Goal: Task Accomplishment & Management: Complete application form

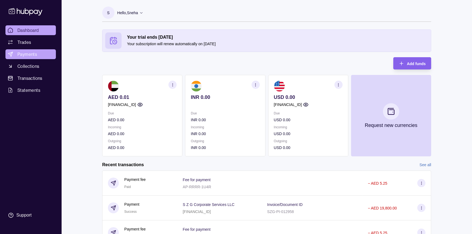
click at [38, 56] on link "Payments" at bounding box center [30, 54] width 50 height 10
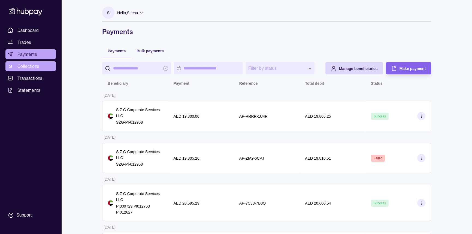
click at [34, 66] on span "Collections" at bounding box center [28, 66] width 22 height 7
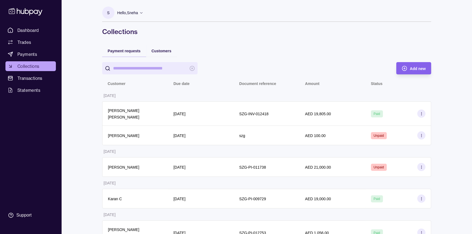
drag, startPoint x: 161, startPoint y: 49, endPoint x: 164, endPoint y: 56, distance: 7.5
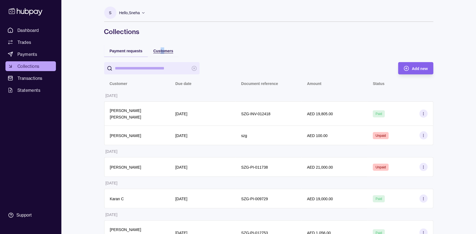
click at [160, 51] on span "Customers" at bounding box center [163, 51] width 20 height 4
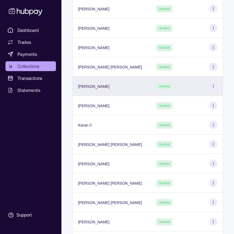
scroll to position [172, 0]
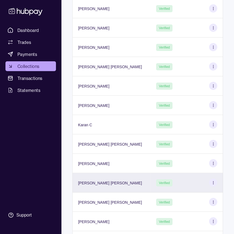
click at [173, 184] on div "Verified" at bounding box center [186, 183] width 61 height 8
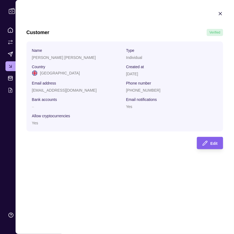
click at [221, 13] on icon "button" at bounding box center [219, 13] width 5 height 5
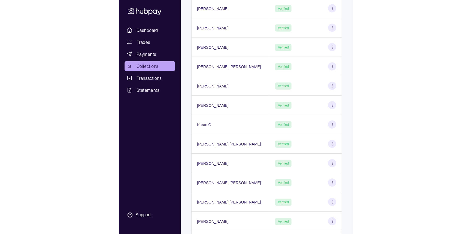
scroll to position [23, 0]
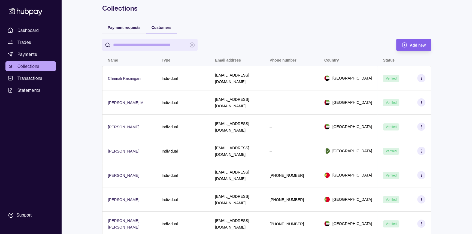
click at [36, 65] on span "Collections" at bounding box center [28, 66] width 22 height 7
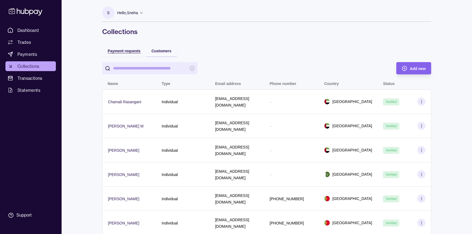
click at [134, 49] on div "Payment requests" at bounding box center [124, 50] width 33 height 7
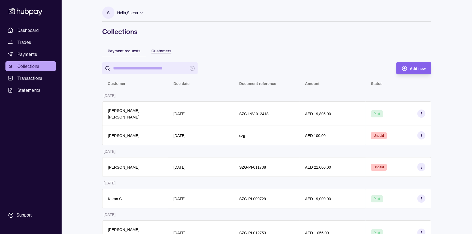
click at [161, 51] on span "Customers" at bounding box center [162, 51] width 20 height 4
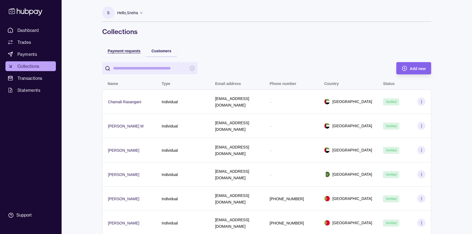
click at [131, 53] on span "Payment requests" at bounding box center [124, 51] width 33 height 4
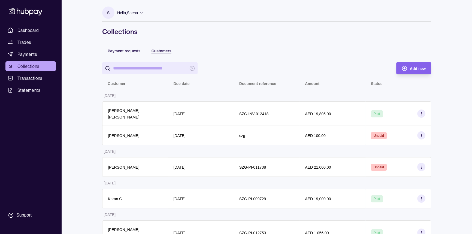
click at [161, 51] on span "Customers" at bounding box center [162, 51] width 20 height 4
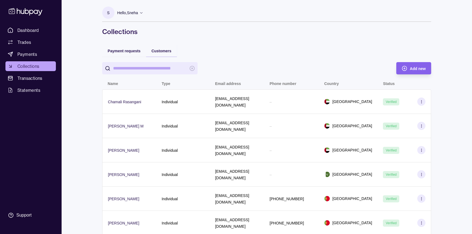
click at [172, 70] on input "search" at bounding box center [150, 68] width 74 height 12
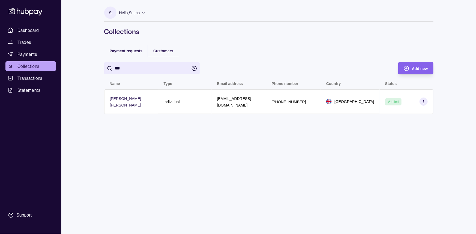
type input "***"
click at [312, 101] on div "[PHONE_NUMBER]" at bounding box center [294, 101] width 44 height 7
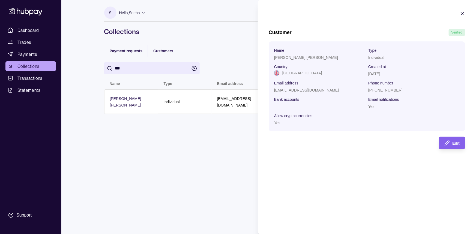
click at [461, 14] on icon "button" at bounding box center [462, 13] width 5 height 5
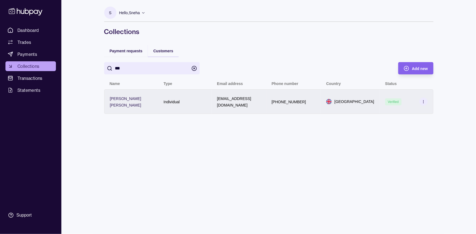
click at [426, 102] on section at bounding box center [423, 102] width 8 height 8
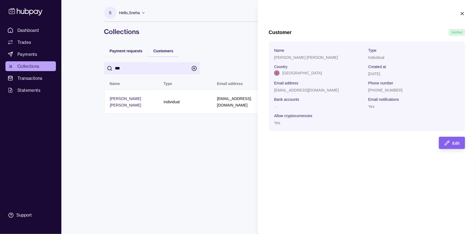
click at [464, 14] on icon "button" at bounding box center [462, 13] width 5 height 5
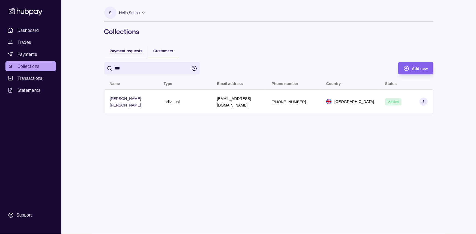
click at [119, 54] on div "Payment requests" at bounding box center [126, 50] width 33 height 7
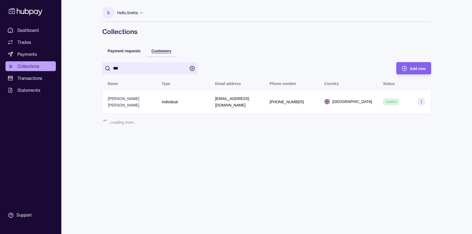
click at [164, 51] on span "Customers" at bounding box center [162, 51] width 20 height 4
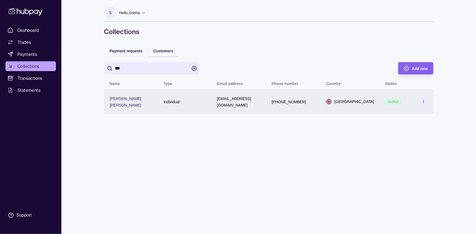
click at [339, 103] on section "[GEOGRAPHIC_DATA]" at bounding box center [350, 101] width 48 height 5
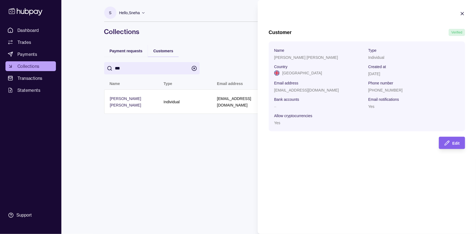
click at [463, 12] on icon "button" at bounding box center [462, 13] width 5 height 5
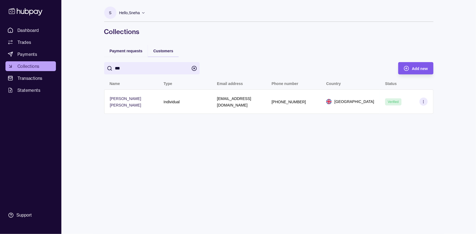
click at [415, 62] on div "Add new" at bounding box center [411, 68] width 32 height 12
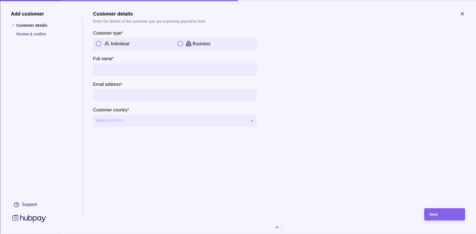
click at [121, 41] on div "Individual" at bounding box center [141, 44] width 61 height 7
drag, startPoint x: 137, startPoint y: 63, endPoint x: 133, endPoint y: 67, distance: 5.8
click at [137, 63] on input "Full name *" at bounding box center [175, 69] width 158 height 12
type input "**********"
click at [139, 97] on input "Email address *" at bounding box center [175, 95] width 158 height 12
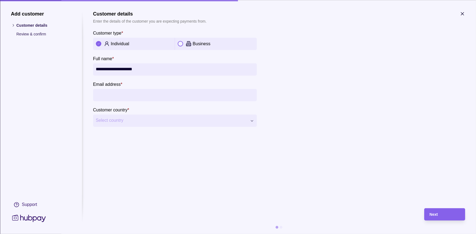
click at [197, 44] on p "Business" at bounding box center [202, 44] width 18 height 5
click at [463, 13] on icon "button" at bounding box center [462, 13] width 5 height 5
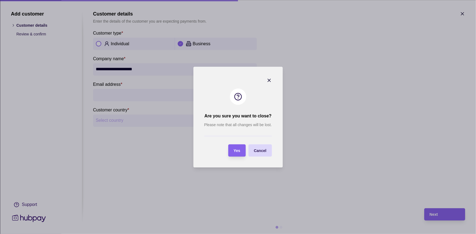
click at [262, 147] on div "Cancel" at bounding box center [260, 150] width 13 height 7
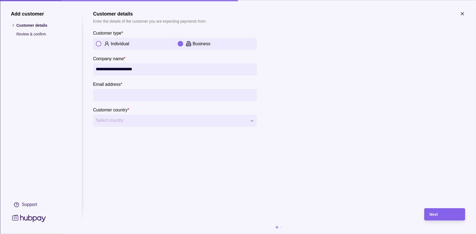
click at [462, 13] on icon "button" at bounding box center [462, 13] width 5 height 5
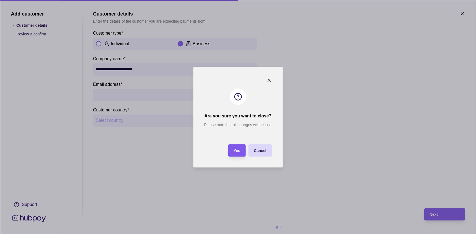
click at [234, 146] on div "Yes" at bounding box center [233, 151] width 15 height 12
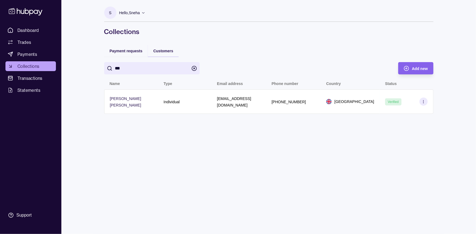
click at [161, 64] on input "***" at bounding box center [152, 68] width 74 height 12
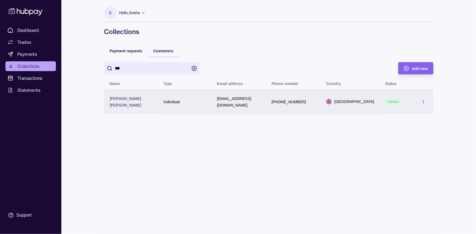
click at [419, 101] on section at bounding box center [423, 102] width 8 height 8
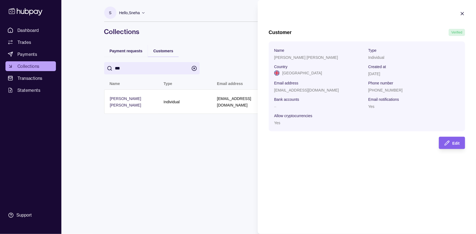
click at [461, 14] on icon "button" at bounding box center [462, 13] width 5 height 5
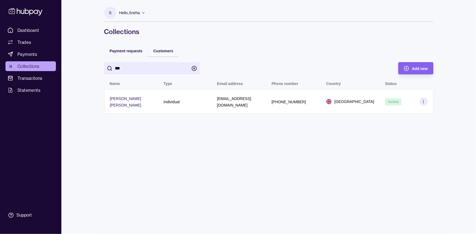
click at [182, 68] on input "***" at bounding box center [152, 68] width 74 height 12
click at [194, 68] on icon "button" at bounding box center [193, 68] width 1 height 1
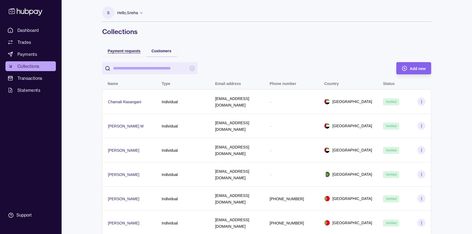
click at [129, 52] on span "Payment requests" at bounding box center [124, 51] width 33 height 4
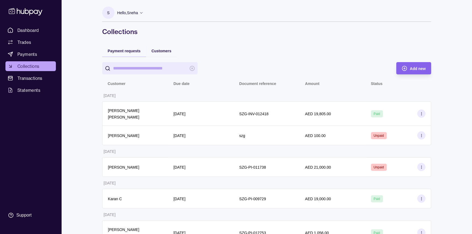
drag, startPoint x: 153, startPoint y: 67, endPoint x: 168, endPoint y: 65, distance: 15.1
click at [153, 67] on input "search" at bounding box center [150, 68] width 74 height 12
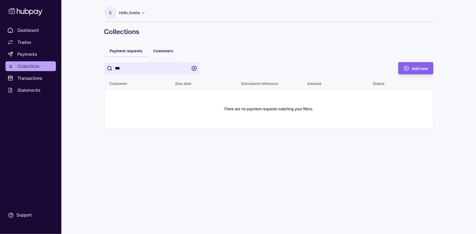
type input "***"
drag, startPoint x: 195, startPoint y: 68, endPoint x: 168, endPoint y: 54, distance: 30.0
click at [194, 68] on icon "button" at bounding box center [193, 68] width 5 height 5
click at [164, 50] on span "Customers" at bounding box center [163, 51] width 20 height 4
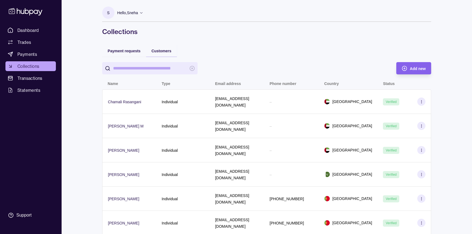
click at [140, 69] on input "search" at bounding box center [150, 68] width 74 height 12
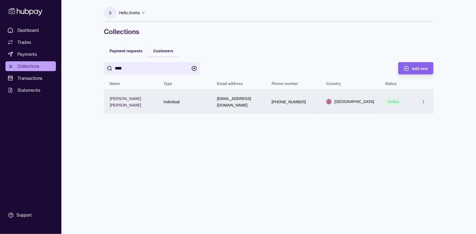
type input "****"
click at [286, 107] on div "[PHONE_NUMBER]" at bounding box center [293, 101] width 55 height 25
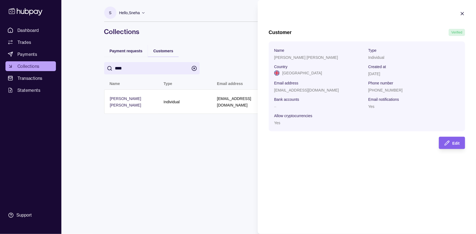
click at [461, 12] on icon "button" at bounding box center [462, 13] width 3 height 3
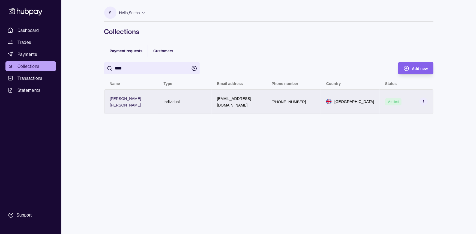
click at [423, 100] on icon at bounding box center [423, 102] width 4 height 4
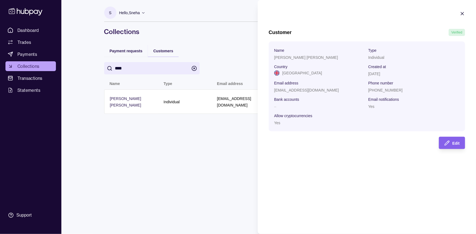
click at [465, 11] on section "Customer Verified Name [PERSON_NAME] [PERSON_NAME] Type Individual Country [GEO…" at bounding box center [367, 80] width 218 height 160
click at [463, 13] on icon "button" at bounding box center [462, 13] width 3 height 3
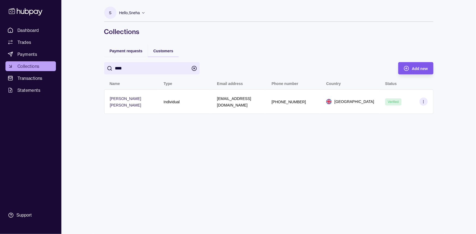
click at [416, 70] on span "Add new" at bounding box center [420, 69] width 16 height 4
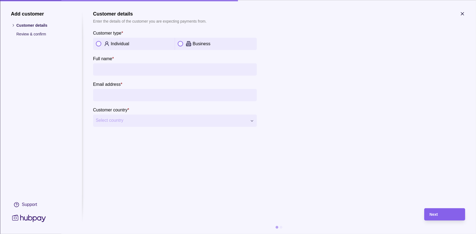
click at [122, 47] on div "Individual" at bounding box center [134, 44] width 82 height 12
click at [146, 71] on input "Full name *" at bounding box center [175, 69] width 158 height 12
type input "**********"
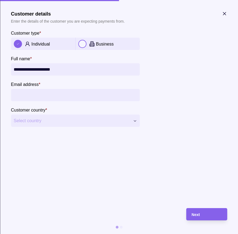
drag, startPoint x: 63, startPoint y: 85, endPoint x: 58, endPoint y: 94, distance: 9.5
click at [63, 85] on section "Email address *" at bounding box center [75, 91] width 128 height 20
click at [58, 95] on input "Email address *" at bounding box center [75, 95] width 123 height 12
paste input "**********"
type input "**********"
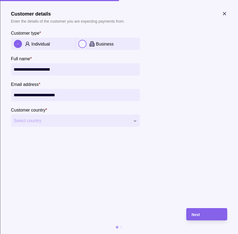
click at [55, 121] on span "Select country" at bounding box center [72, 121] width 116 height 7
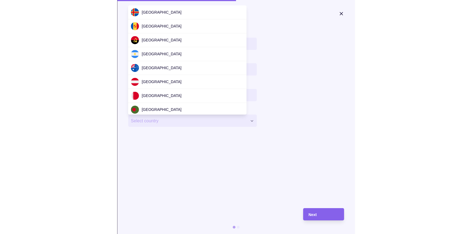
scroll to position [1660, 0]
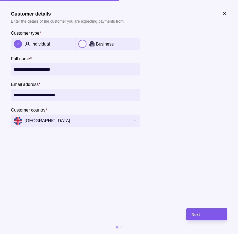
click at [215, 212] on div "Next" at bounding box center [206, 214] width 30 height 7
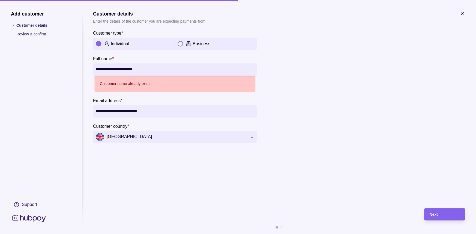
click at [464, 13] on icon "button" at bounding box center [462, 13] width 5 height 5
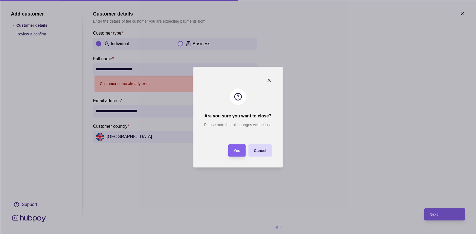
click at [241, 152] on section "Yes" at bounding box center [236, 151] width 17 height 12
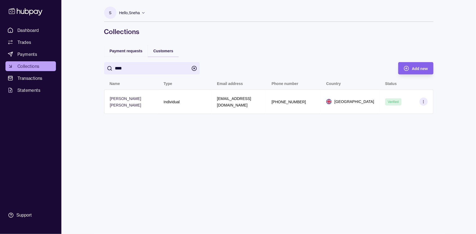
click at [193, 70] on icon "button" at bounding box center [193, 68] width 5 height 5
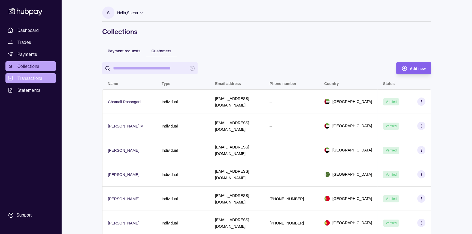
click at [37, 78] on span "Transactions" at bounding box center [29, 78] width 25 height 7
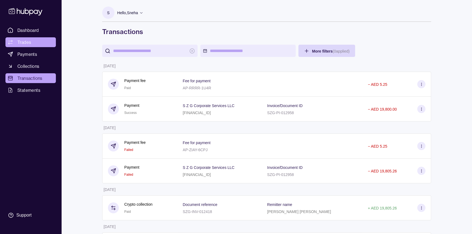
click at [31, 41] on link "Trades" at bounding box center [30, 42] width 50 height 10
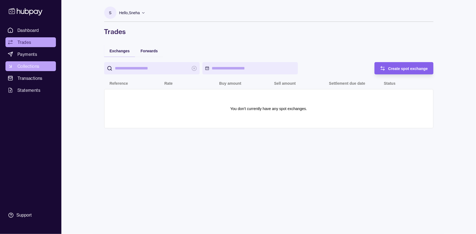
click at [42, 68] on link "Collections" at bounding box center [30, 66] width 50 height 10
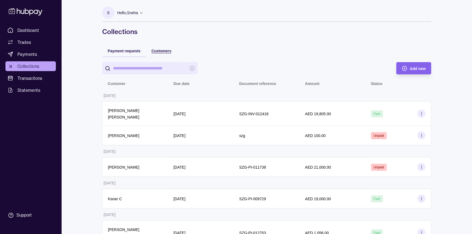
click at [167, 52] on span "Customers" at bounding box center [162, 51] width 20 height 4
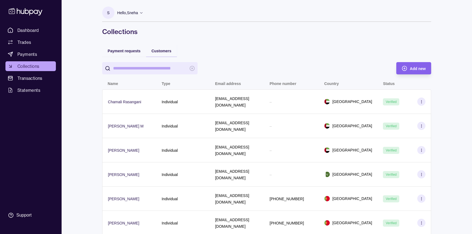
drag, startPoint x: 146, startPoint y: 70, endPoint x: 424, endPoint y: 57, distance: 278.2
click at [146, 70] on input "search" at bounding box center [150, 68] width 74 height 12
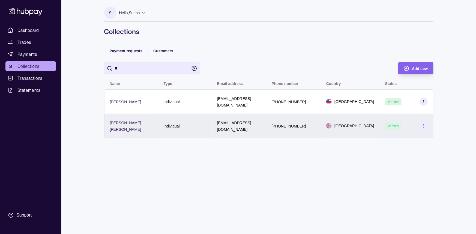
type input "*"
click at [380, 121] on div "Verified" at bounding box center [407, 126] width 54 height 24
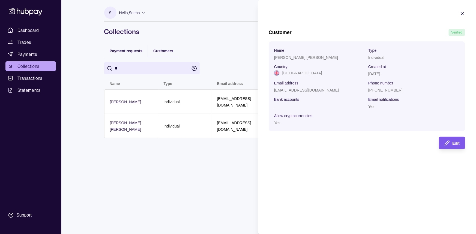
click at [456, 148] on div "Edit" at bounding box center [447, 143] width 23 height 12
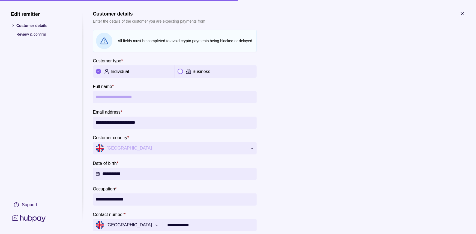
scroll to position [109, 0]
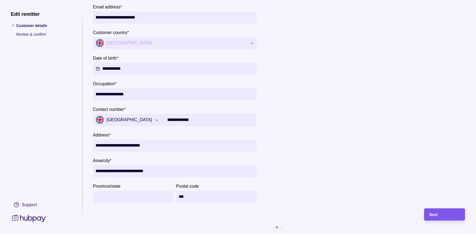
click at [436, 211] on div "Next" at bounding box center [445, 214] width 30 height 7
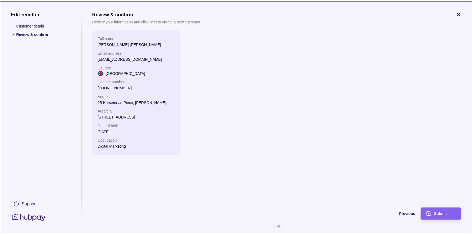
scroll to position [0, 0]
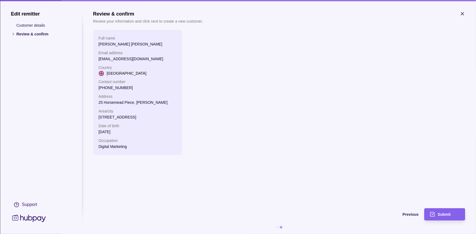
click at [435, 209] on div "Submit" at bounding box center [440, 214] width 38 height 12
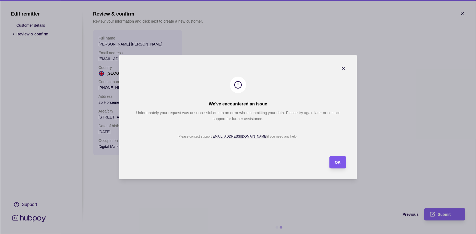
click at [344, 163] on section "OK" at bounding box center [337, 162] width 17 height 12
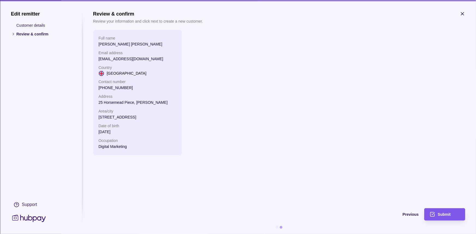
click at [447, 214] on span "Submit" at bounding box center [444, 215] width 13 height 4
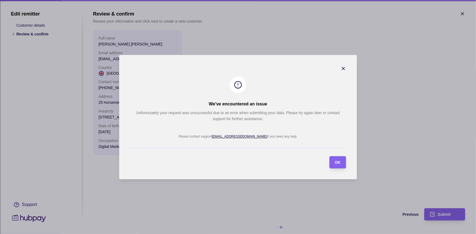
click at [345, 67] on icon "button" at bounding box center [343, 68] width 3 height 3
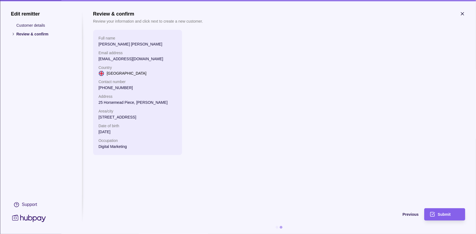
click at [461, 16] on icon "button" at bounding box center [462, 13] width 5 height 5
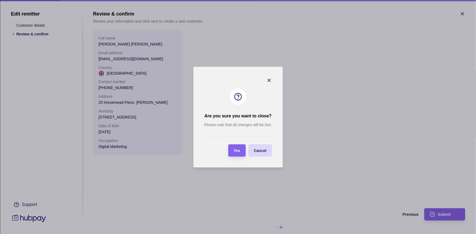
click at [260, 151] on span "Cancel" at bounding box center [260, 151] width 13 height 4
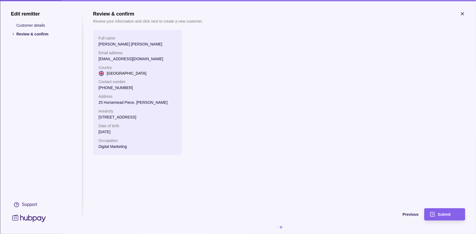
click at [462, 14] on icon "button" at bounding box center [462, 13] width 3 height 3
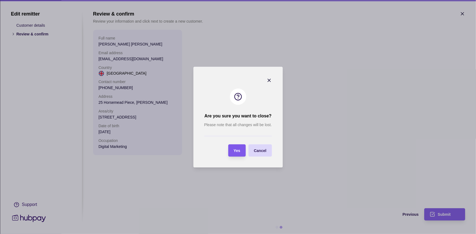
click at [238, 150] on span "Yes" at bounding box center [237, 151] width 7 height 4
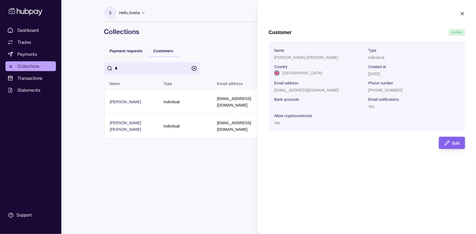
click at [213, 34] on html "Dashboard Trades Payments Collections Transactions Statements Support S Hello, …" at bounding box center [238, 117] width 476 height 234
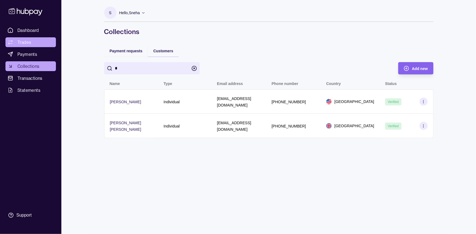
click at [37, 43] on link "Trades" at bounding box center [30, 42] width 50 height 10
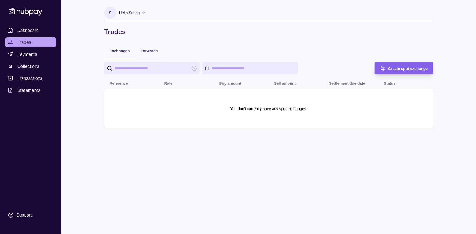
click at [36, 59] on ul "Dashboard Trades Payments Collections Transactions Statements" at bounding box center [30, 60] width 50 height 70
click at [34, 68] on span "Collections" at bounding box center [28, 66] width 22 height 7
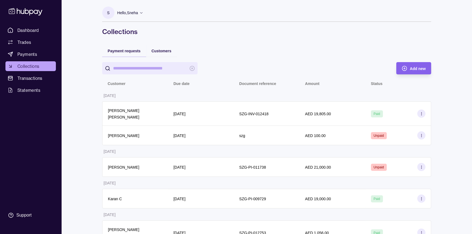
click at [141, 13] on icon at bounding box center [141, 13] width 4 height 4
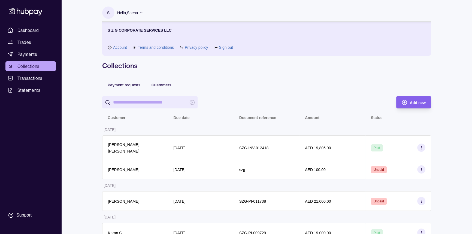
click at [133, 106] on input "search" at bounding box center [150, 102] width 74 height 12
click at [30, 75] on span "Transactions" at bounding box center [29, 78] width 25 height 7
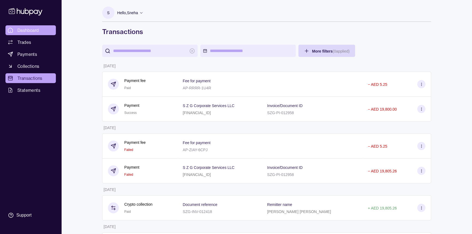
click at [39, 32] on link "Dashboard" at bounding box center [30, 30] width 50 height 10
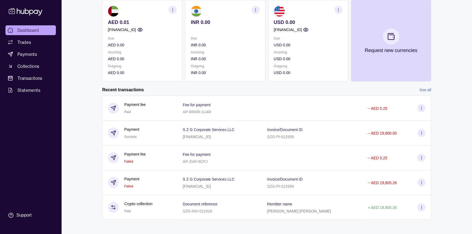
scroll to position [78, 0]
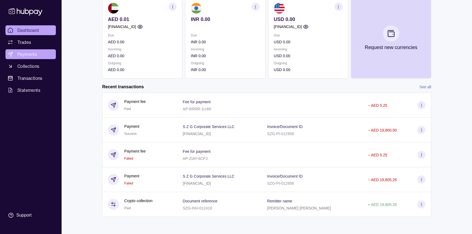
click at [30, 53] on span "Payments" at bounding box center [27, 54] width 20 height 7
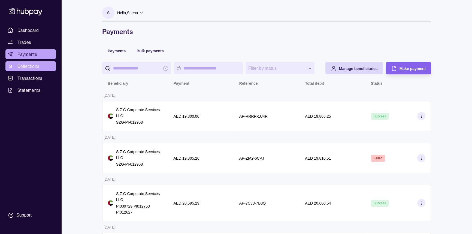
click at [38, 65] on span "Collections" at bounding box center [28, 66] width 22 height 7
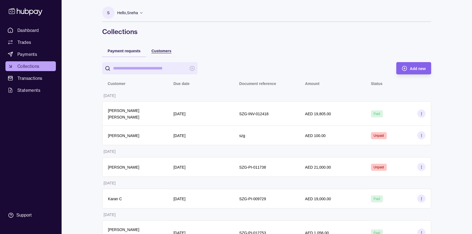
click at [162, 52] on span "Customers" at bounding box center [162, 51] width 20 height 4
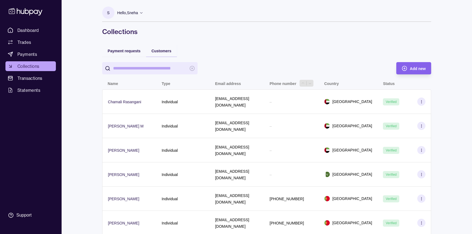
drag, startPoint x: 139, startPoint y: 67, endPoint x: 295, endPoint y: 81, distance: 155.8
click at [139, 67] on input "search" at bounding box center [150, 68] width 74 height 12
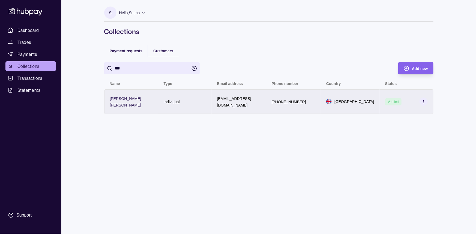
type input "***"
click at [343, 106] on div "[GEOGRAPHIC_DATA]" at bounding box center [350, 101] width 59 height 25
drag, startPoint x: 205, startPoint y: 104, endPoint x: 128, endPoint y: 106, distance: 77.0
click at [128, 107] on html "Dashboard Trades Payments Collections Transactions Statements Support S Hello, …" at bounding box center [238, 117] width 476 height 234
click at [142, 104] on div "[PERSON_NAME] [PERSON_NAME]" at bounding box center [131, 101] width 43 height 13
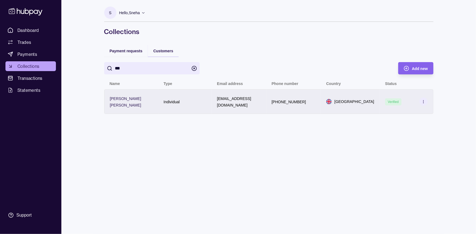
click at [142, 104] on html "Dashboard Trades Payments Collections Transactions Statements Support S Hello, …" at bounding box center [238, 117] width 476 height 234
click at [142, 104] on div "[PERSON_NAME] [PERSON_NAME]" at bounding box center [131, 101] width 43 height 13
click at [142, 104] on html "Dashboard Trades Payments Collections Transactions Statements Support S Hello, …" at bounding box center [238, 117] width 476 height 234
click at [142, 104] on div "[PERSON_NAME] [PERSON_NAME]" at bounding box center [131, 101] width 43 height 13
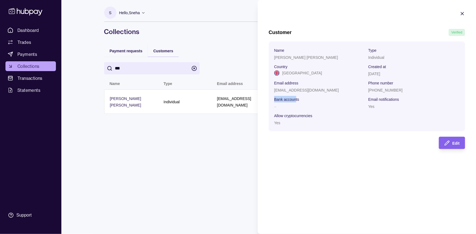
drag, startPoint x: 281, startPoint y: 101, endPoint x: 274, endPoint y: 101, distance: 6.3
click at [274, 101] on span "Bank accounts" at bounding box center [286, 99] width 25 height 7
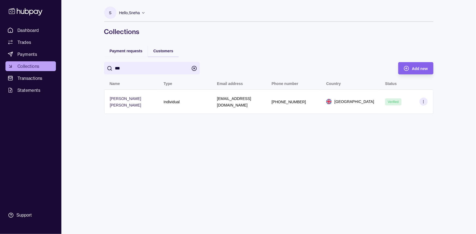
click at [225, 144] on html "Dashboard Trades Payments Collections Transactions Statements Support S Hello, …" at bounding box center [238, 117] width 476 height 234
drag, startPoint x: 122, startPoint y: 172, endPoint x: 121, endPoint y: 182, distance: 10.7
click at [122, 170] on div "S Hello, Sneha S Z G CORPORATE SERVICES LLC Account Terms and conditions Privac…" at bounding box center [268, 117] width 351 height 234
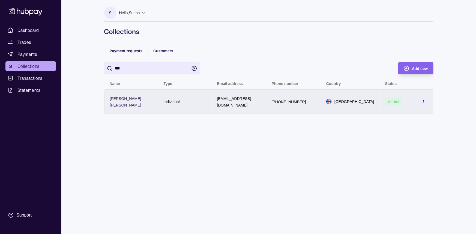
click at [231, 109] on div "[EMAIL_ADDRESS][DOMAIN_NAME]" at bounding box center [239, 101] width 55 height 25
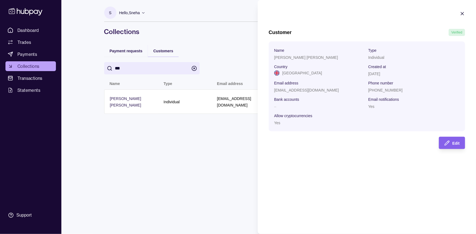
click at [463, 18] on div at bounding box center [462, 14] width 5 height 7
click at [462, 14] on icon "button" at bounding box center [462, 13] width 5 height 5
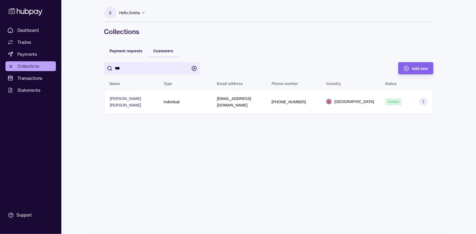
click at [195, 66] on circle "button" at bounding box center [194, 68] width 5 height 5
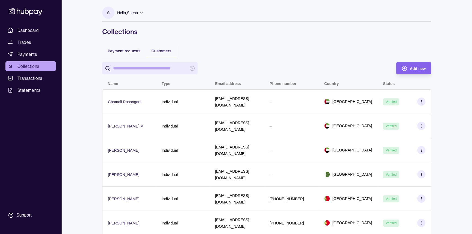
click at [131, 46] on div "Payment requests" at bounding box center [124, 51] width 44 height 12
click at [130, 49] on span "Payment requests" at bounding box center [124, 51] width 33 height 4
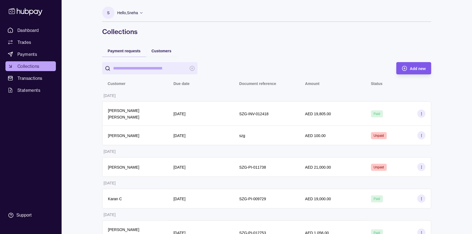
click at [422, 67] on span "Add new" at bounding box center [418, 69] width 16 height 4
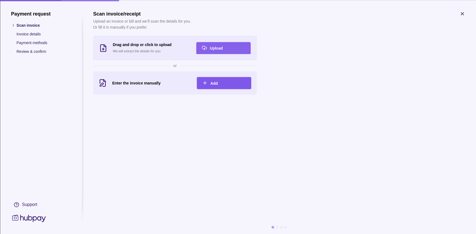
click at [216, 83] on span "Add" at bounding box center [213, 83] width 7 height 4
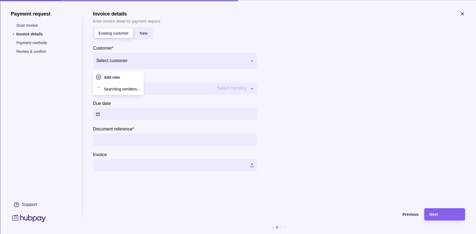
click at [177, 60] on div at bounding box center [171, 61] width 150 height 8
type input "****"
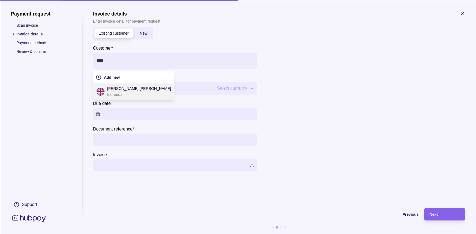
click at [133, 93] on p "Individual" at bounding box center [139, 95] width 64 height 6
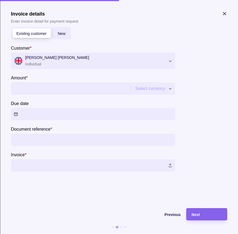
click at [67, 93] on input "Amount *" at bounding box center [70, 88] width 113 height 12
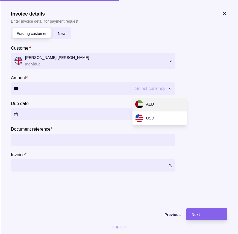
type input "******"
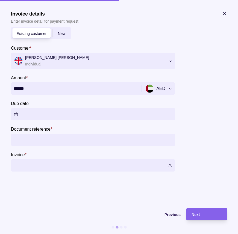
click at [62, 116] on button "Due date" at bounding box center [93, 114] width 164 height 12
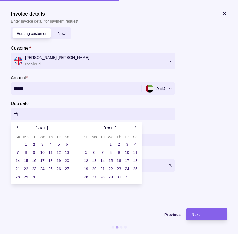
click at [34, 144] on button "2" at bounding box center [34, 144] width 8 height 8
click at [211, 145] on section "**********" at bounding box center [119, 99] width 216 height 177
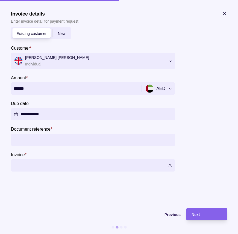
click at [60, 139] on input "Document reference *" at bounding box center [93, 140] width 158 height 12
click at [65, 139] on input "Document reference *" at bounding box center [93, 140] width 158 height 12
paste input "**********"
type input "**********"
click at [196, 212] on span "Next" at bounding box center [195, 214] width 8 height 4
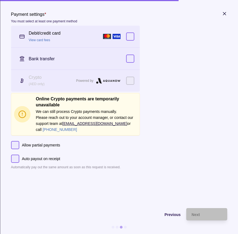
click at [105, 56] on div "Bank transfer" at bounding box center [77, 58] width 97 height 7
click at [123, 81] on div "Powered by" at bounding box center [101, 80] width 50 height 7
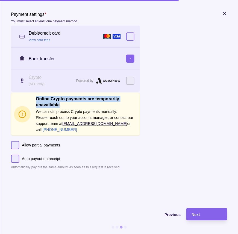
drag, startPoint x: 33, startPoint y: 95, endPoint x: 108, endPoint y: 104, distance: 76.0
click at [108, 104] on div "Online Crypto payments are temporarily unavailable We can still process Crypto …" at bounding box center [75, 114] width 122 height 37
click at [108, 105] on h2 "Online Crypto payments are temporarily unavailable" at bounding box center [86, 102] width 101 height 12
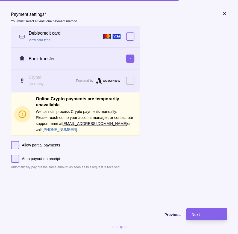
click at [122, 143] on section "Payment settings * You must select at least one payment method Debit/credit car…" at bounding box center [75, 90] width 128 height 159
click at [133, 55] on button "button" at bounding box center [130, 59] width 8 height 8
click at [223, 14] on icon "button" at bounding box center [223, 13] width 5 height 5
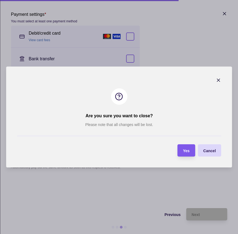
click at [187, 155] on div "Yes" at bounding box center [181, 150] width 15 height 12
